Goal: Communication & Community: Answer question/provide support

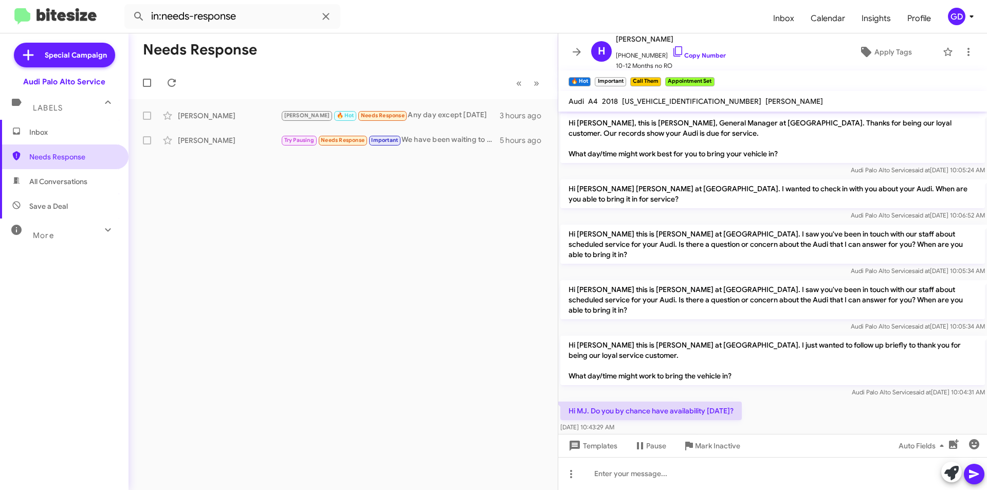
scroll to position [51, 0]
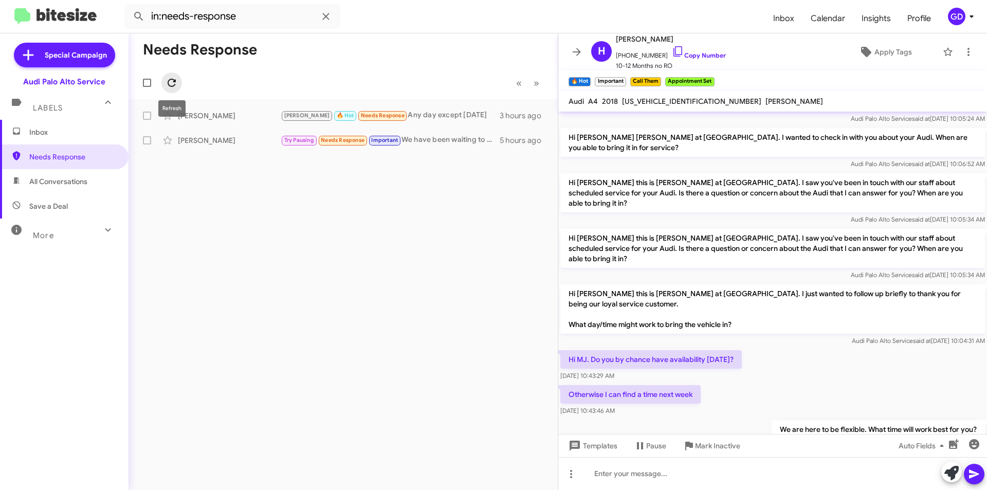
click at [170, 80] on icon at bounding box center [172, 83] width 8 height 8
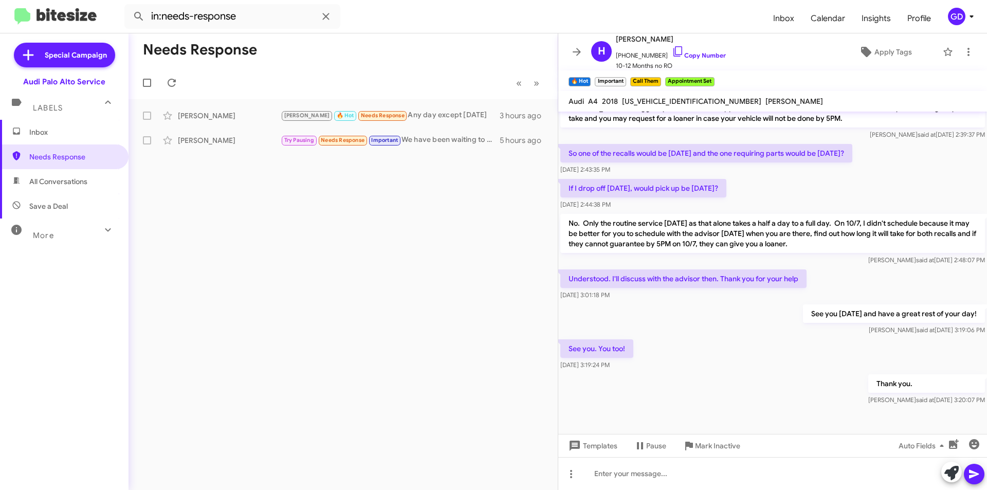
scroll to position [717, 0]
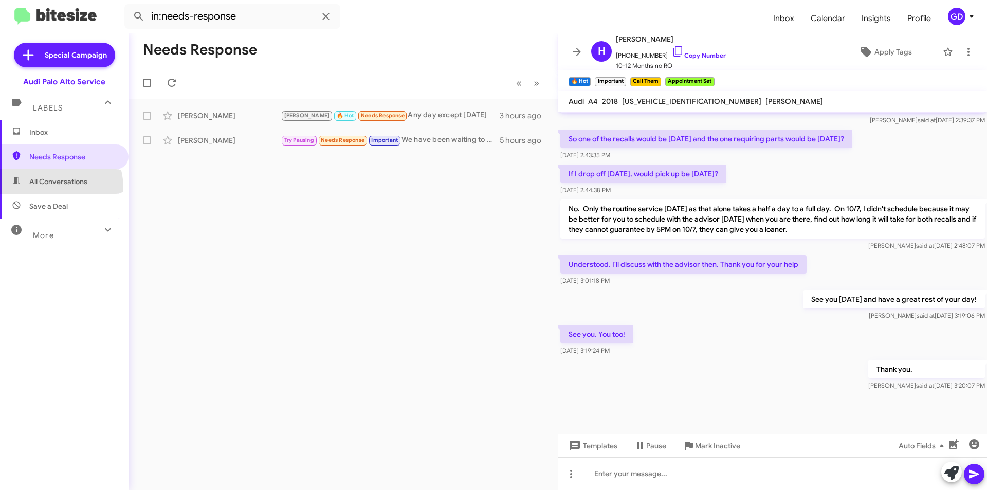
click at [52, 187] on span "All Conversations" at bounding box center [64, 181] width 129 height 25
type input "in:all-conversations"
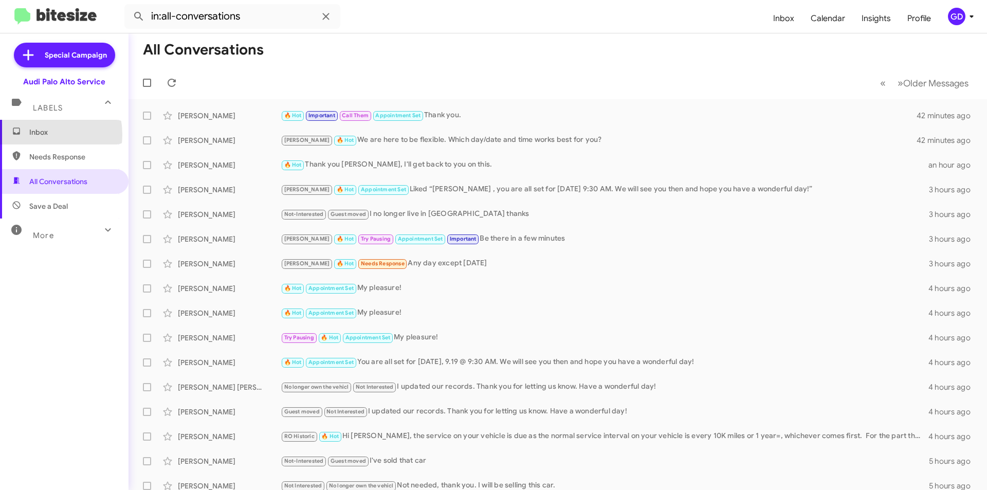
click at [37, 135] on span "Inbox" at bounding box center [72, 132] width 87 height 10
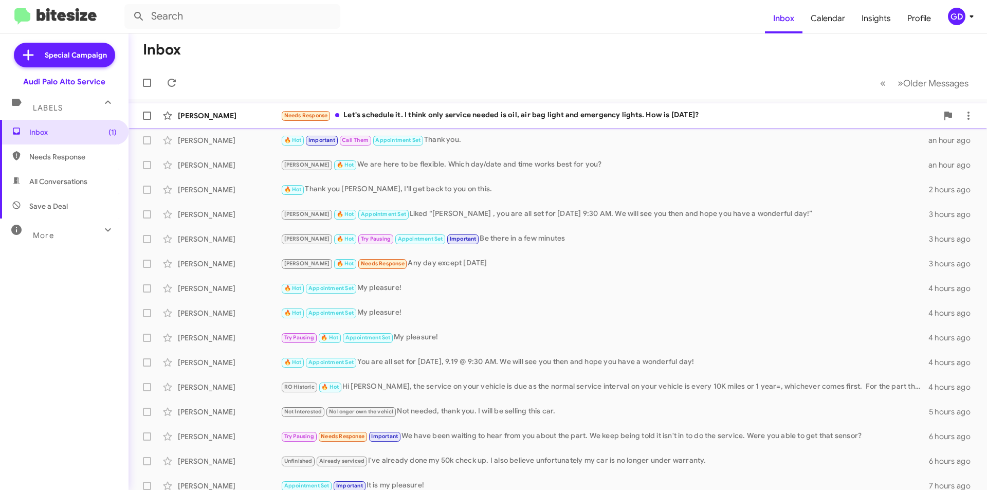
click at [447, 117] on div "Needs Response Let's schedule it. I think only service needed is oil, air bag l…" at bounding box center [609, 116] width 657 height 12
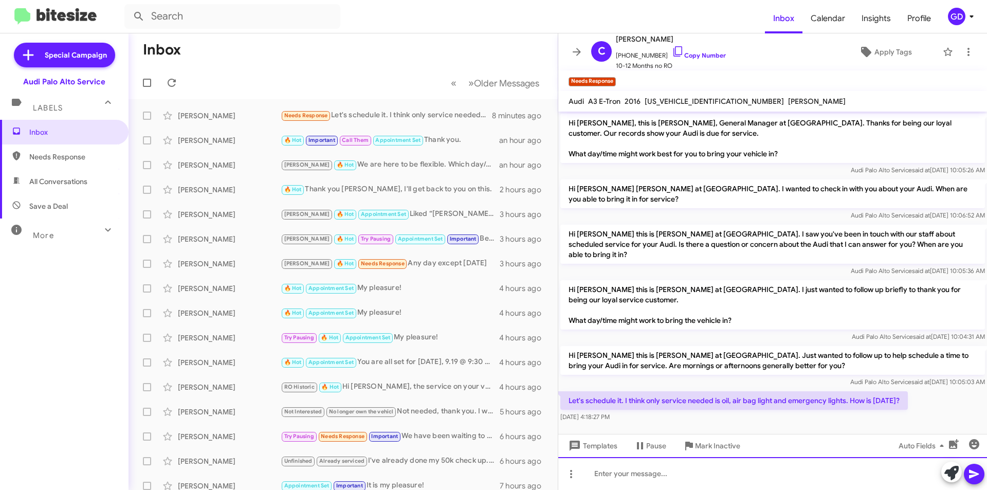
drag, startPoint x: 597, startPoint y: 475, endPoint x: 663, endPoint y: 480, distance: 66.0
click at [598, 475] on div at bounding box center [773, 473] width 429 height 33
click at [978, 472] on icon at bounding box center [974, 474] width 12 height 12
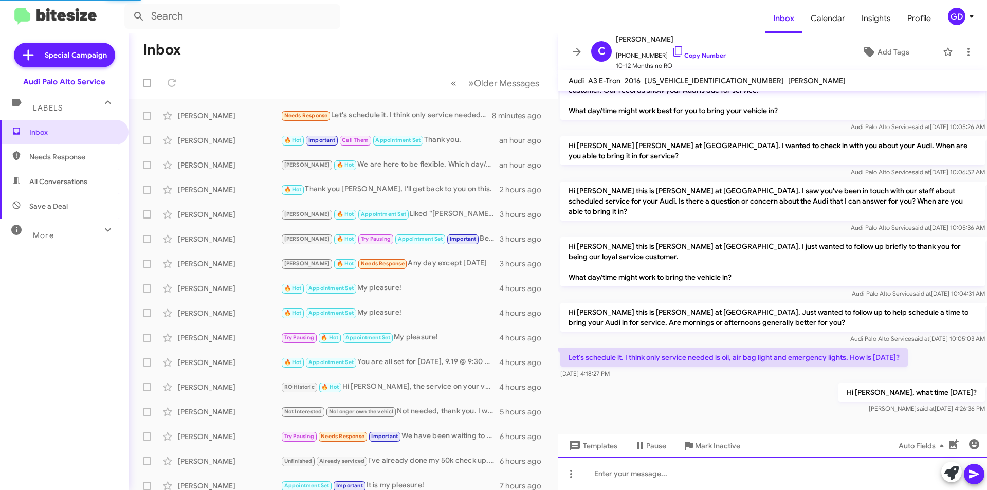
scroll to position [12, 0]
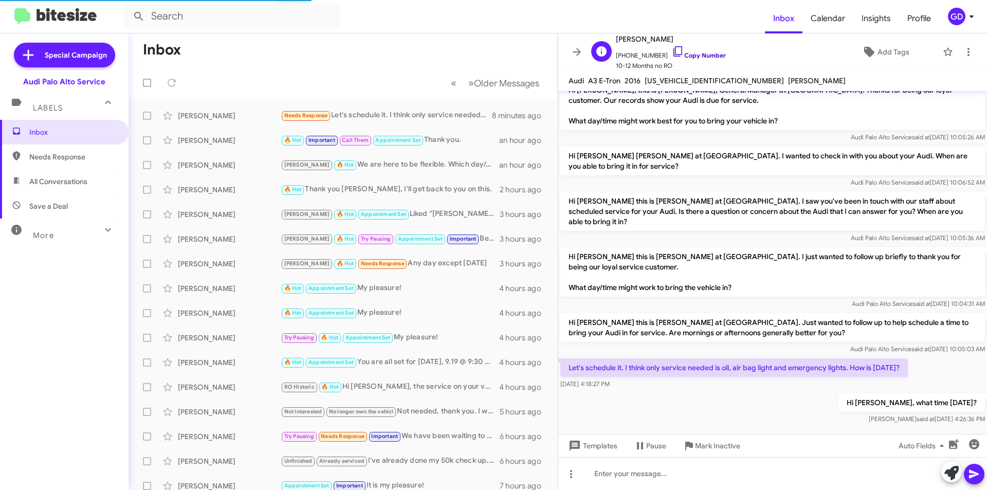
click at [698, 53] on link "Copy Number" at bounding box center [699, 55] width 54 height 8
